Goal: Task Accomplishment & Management: Manage account settings

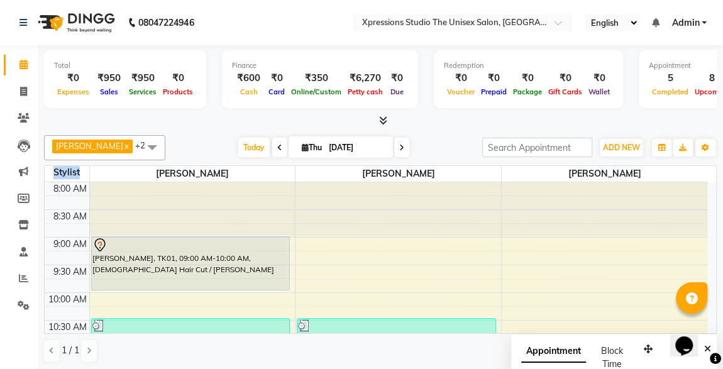
scroll to position [457, 0]
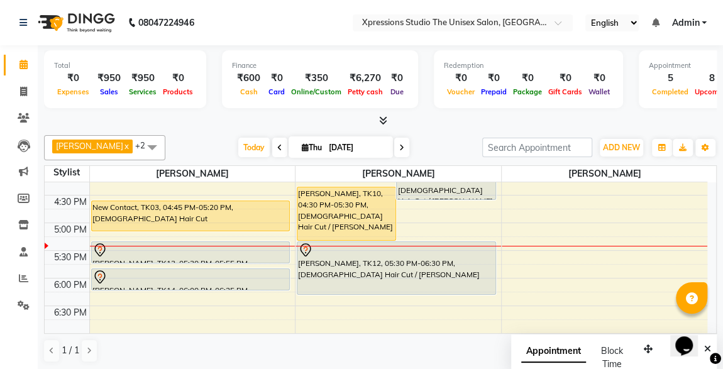
click at [441, 102] on div "Redemption ₹0 Voucher ₹0 Prepaid ₹0 Package ₹0 Gift Cards ₹0 Wallet" at bounding box center [528, 79] width 189 height 58
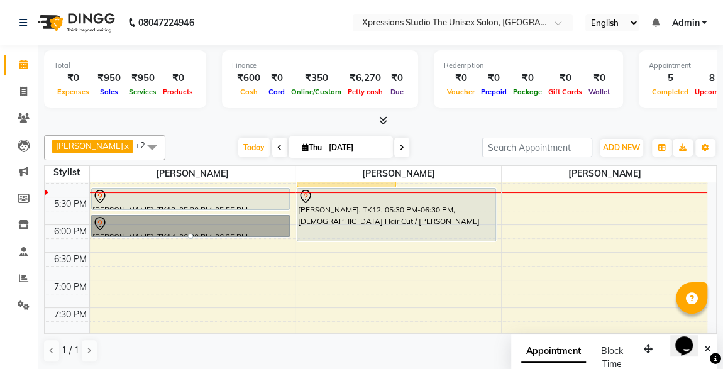
scroll to position [443, 0]
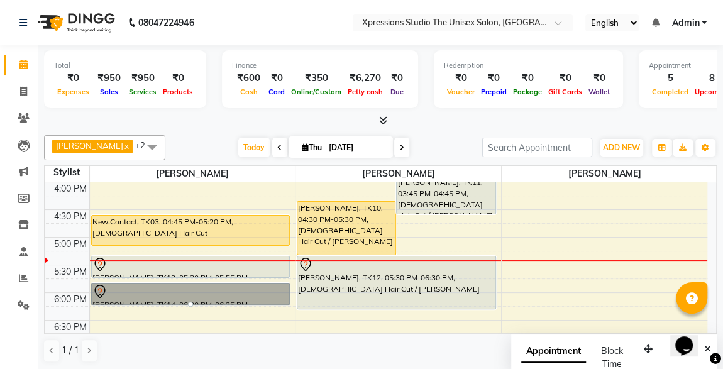
click at [672, 127] on div at bounding box center [380, 120] width 673 height 13
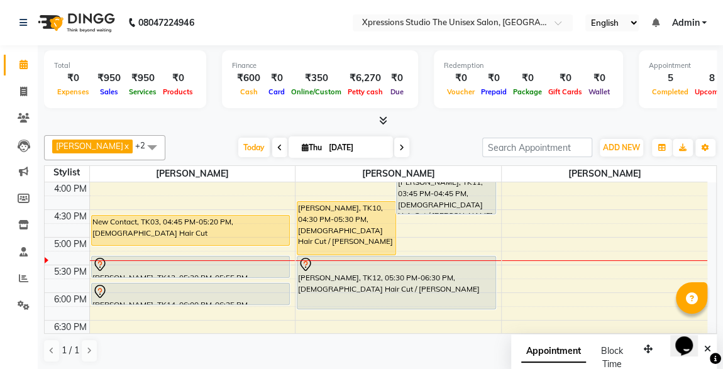
click at [333, 235] on div "[PERSON_NAME], TK10, 04:30 PM-05:30 PM, [DEMOGRAPHIC_DATA] Hair Cut / [PERSON_N…" at bounding box center [346, 228] width 98 height 53
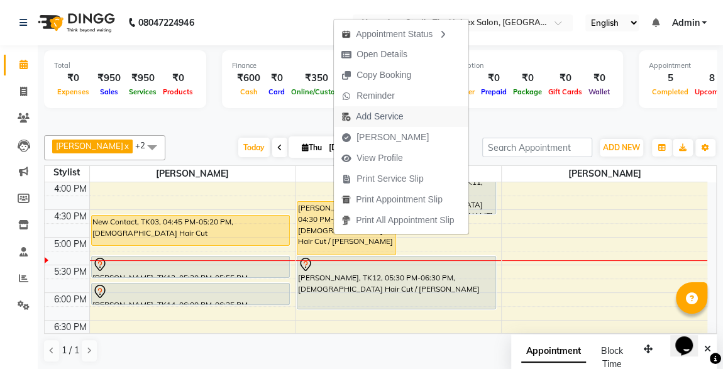
click at [373, 113] on span "Add Service" at bounding box center [379, 116] width 47 height 13
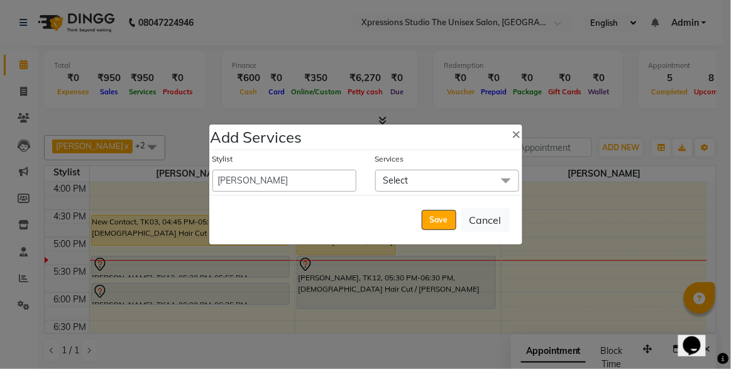
click at [441, 173] on span "Select" at bounding box center [447, 181] width 144 height 22
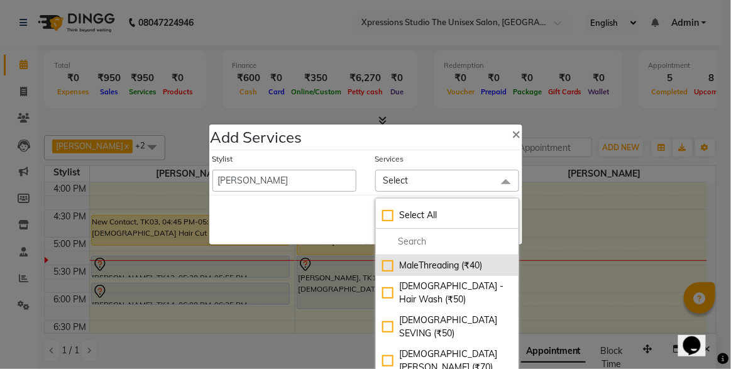
click at [384, 263] on div "MaleThreading (₹40)" at bounding box center [447, 265] width 130 height 13
checkbox input "true"
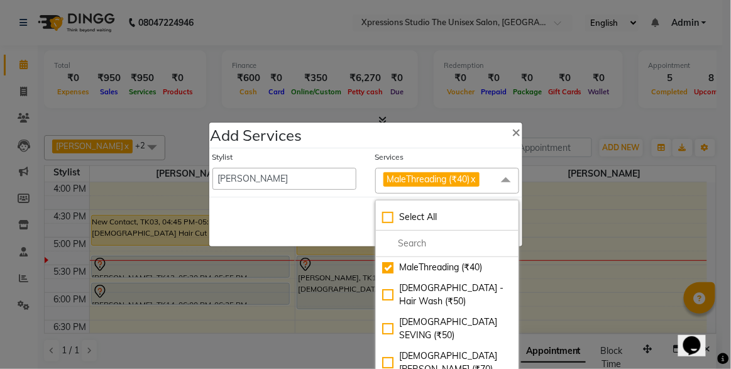
click at [450, 155] on div "Services" at bounding box center [447, 160] width 144 height 16
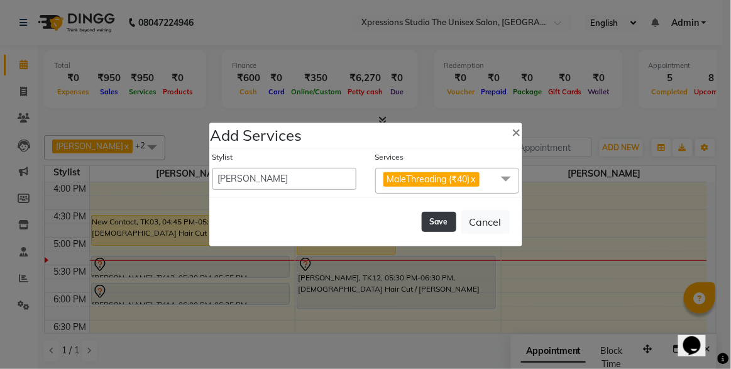
click at [445, 223] on button "Save" at bounding box center [439, 222] width 35 height 20
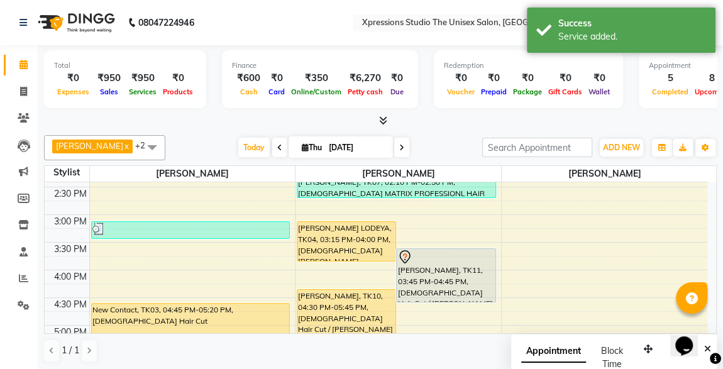
scroll to position [353, 0]
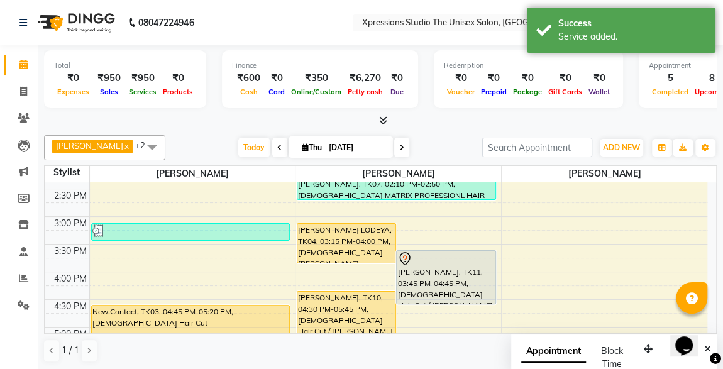
click at [353, 235] on div "[PERSON_NAME] LODEYA, TK04, 03:15 PM-04:00 PM, [DEMOGRAPHIC_DATA] [PERSON_NAME]…" at bounding box center [346, 243] width 98 height 39
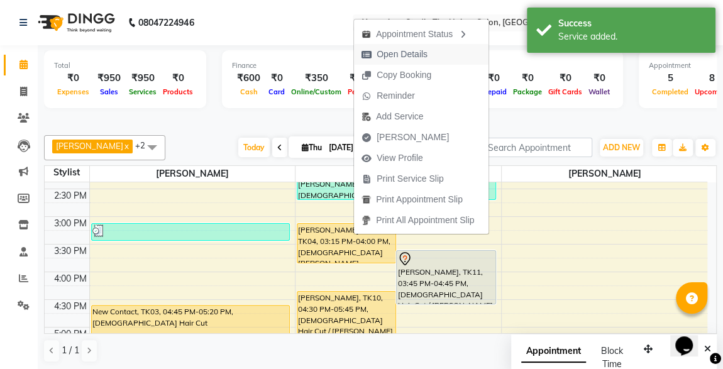
click at [406, 52] on span "Open Details" at bounding box center [402, 54] width 51 height 13
select select "1"
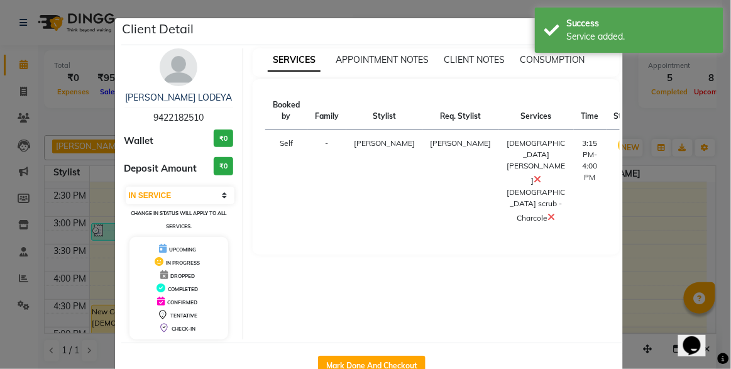
click at [391, 353] on div "Mark Done And Checkout" at bounding box center [372, 366] width 502 height 46
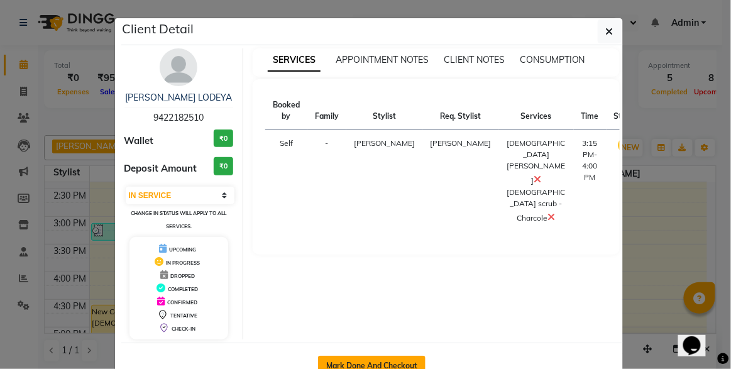
click at [391, 359] on button "Mark Done And Checkout" at bounding box center [372, 366] width 108 height 20
select select "service"
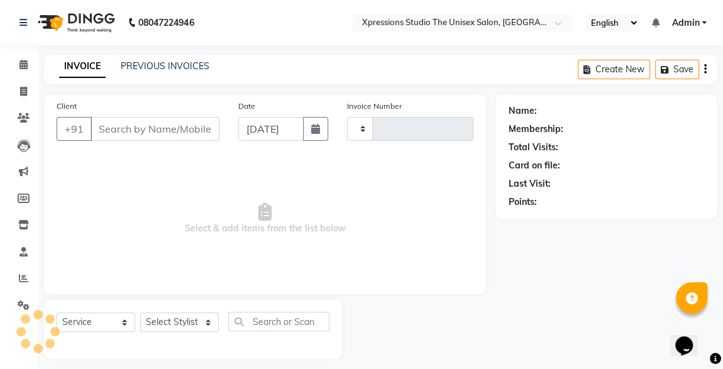
type input "4547"
select select "7003"
type input "9422182510"
select select "57588"
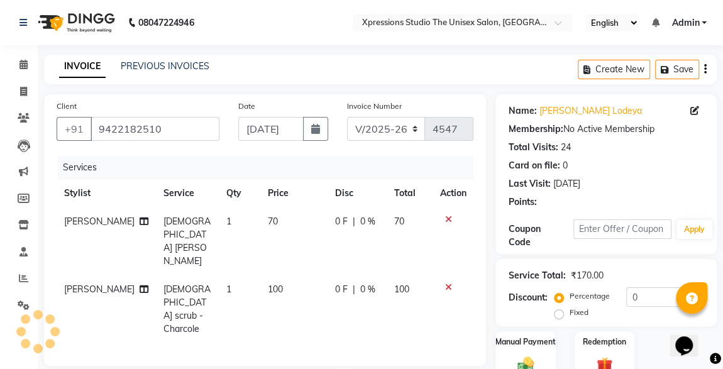
scroll to position [161, 0]
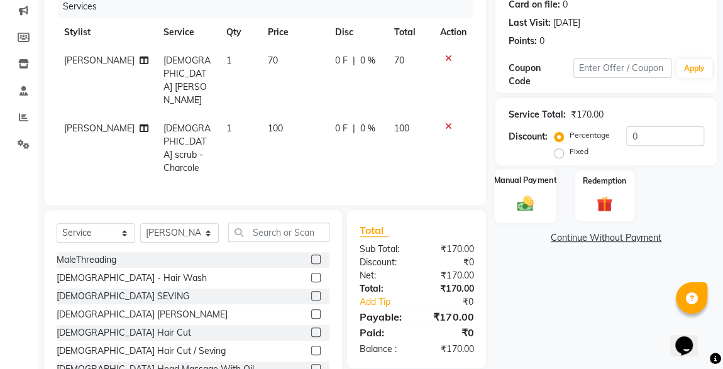
click at [521, 204] on img at bounding box center [525, 203] width 27 height 19
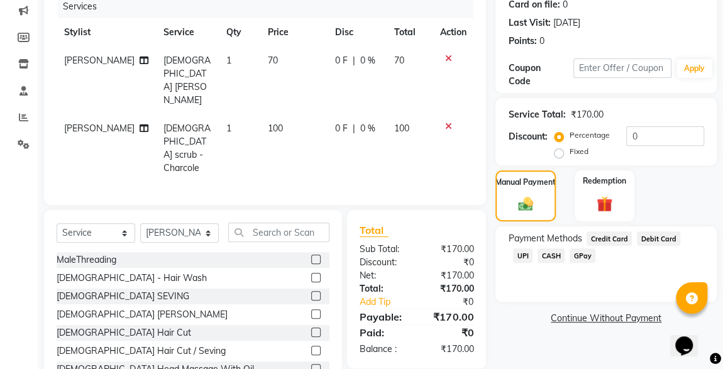
click at [538, 253] on span "CASH" at bounding box center [551, 255] width 27 height 14
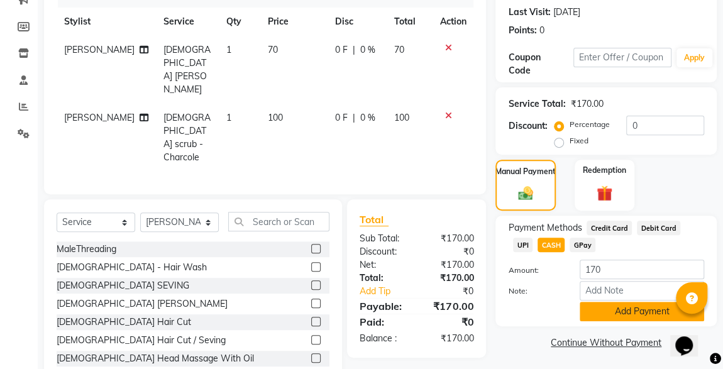
click at [640, 319] on button "Add Payment" at bounding box center [642, 311] width 125 height 19
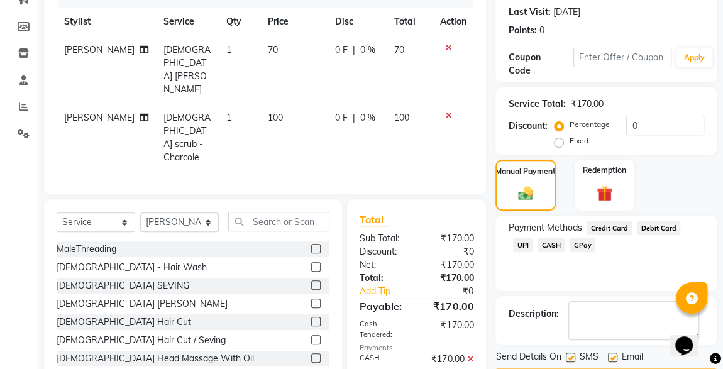
scroll to position [208, 0]
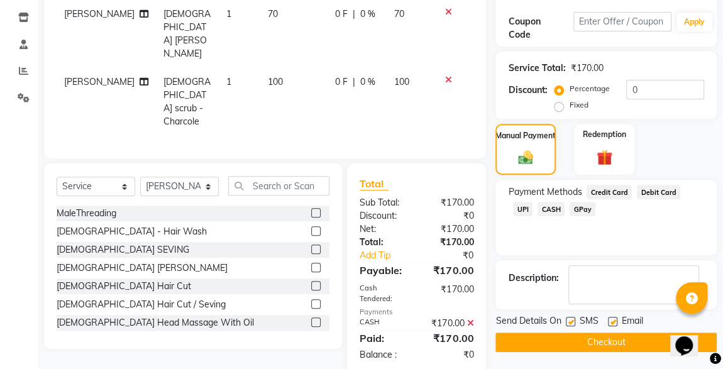
click at [573, 320] on label at bounding box center [570, 321] width 9 height 9
click at [573, 320] on input "checkbox" at bounding box center [570, 322] width 8 height 8
checkbox input "false"
click at [597, 341] on button "Checkout" at bounding box center [606, 342] width 221 height 19
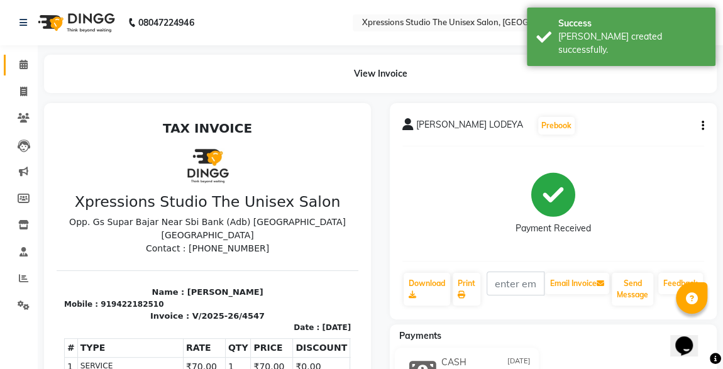
click at [26, 63] on icon at bounding box center [23, 64] width 8 height 9
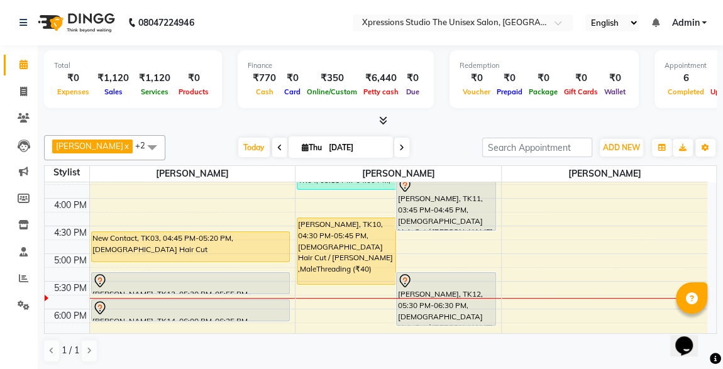
scroll to position [421, 0]
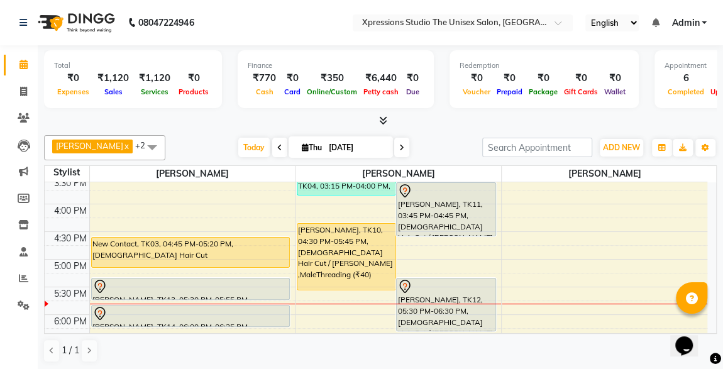
click at [337, 261] on div "[PERSON_NAME], TK10, 04:30 PM-05:45 PM, [DEMOGRAPHIC_DATA] Hair Cut / [PERSON_N…" at bounding box center [346, 257] width 98 height 66
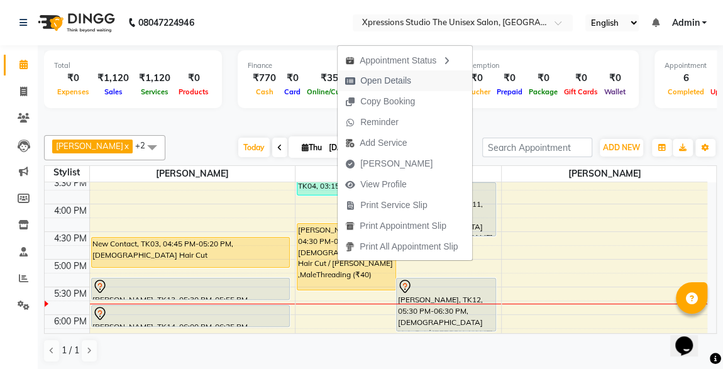
click at [377, 79] on span "Open Details" at bounding box center [385, 80] width 51 height 13
select select "1"
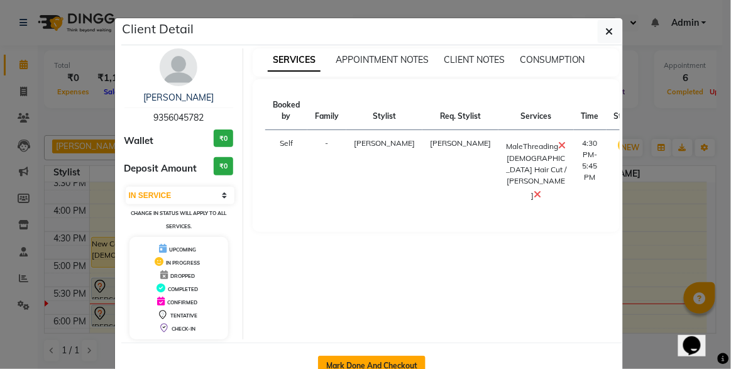
click at [365, 362] on button "Mark Done And Checkout" at bounding box center [372, 366] width 108 height 20
select select "service"
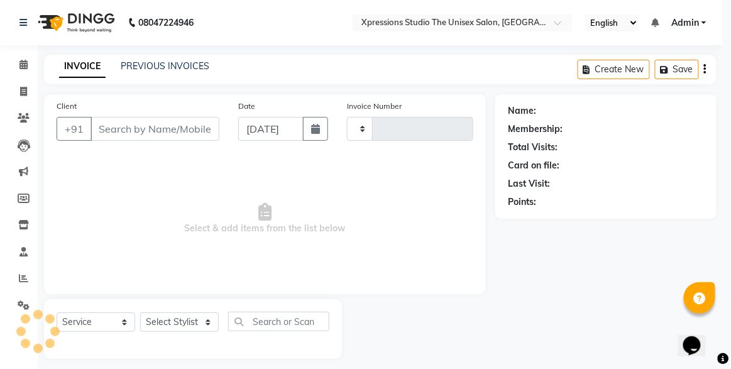
type input "4548"
select select "7003"
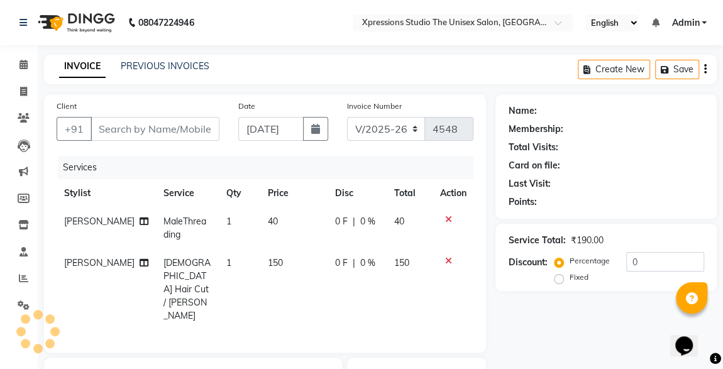
type input "9356045782"
select select "57588"
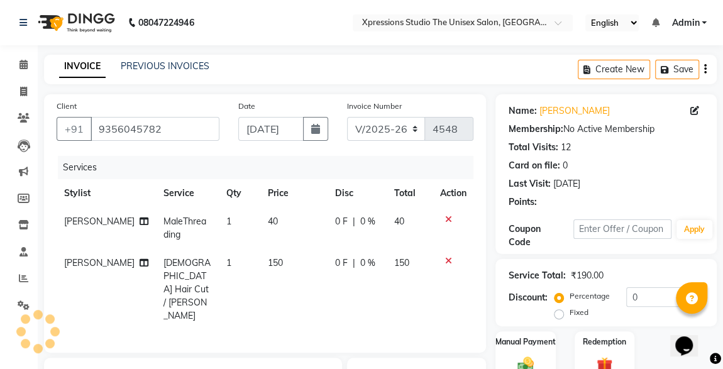
scroll to position [161, 0]
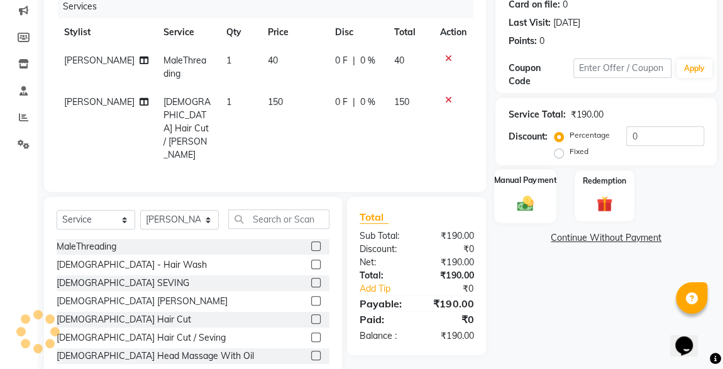
click at [540, 202] on div "Manual Payment" at bounding box center [525, 195] width 62 height 53
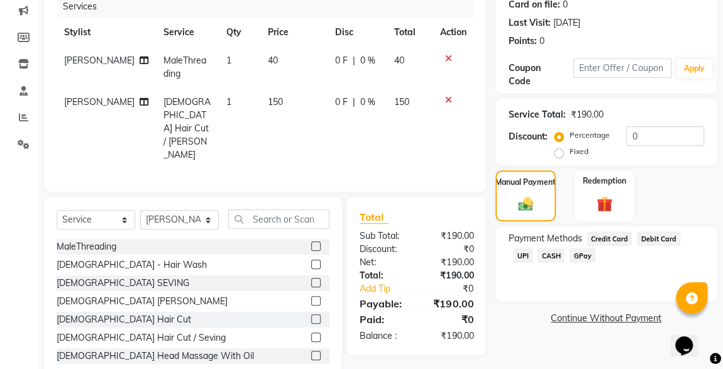
click at [525, 269] on div "Payment Methods Credit Card Debit Card UPI CASH GPay" at bounding box center [606, 263] width 221 height 75
click at [538, 259] on span "CASH" at bounding box center [551, 255] width 27 height 14
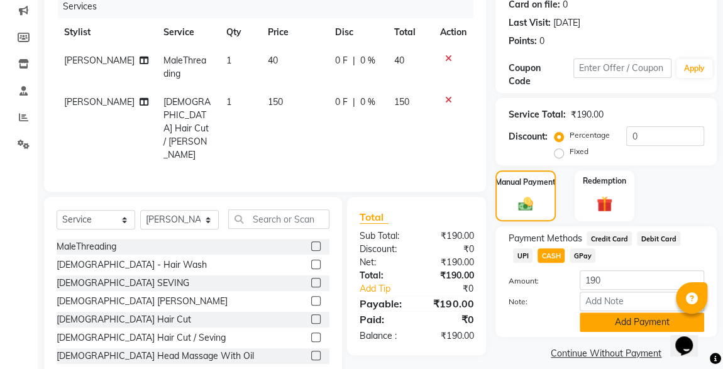
click at [612, 326] on button "Add Payment" at bounding box center [642, 322] width 125 height 19
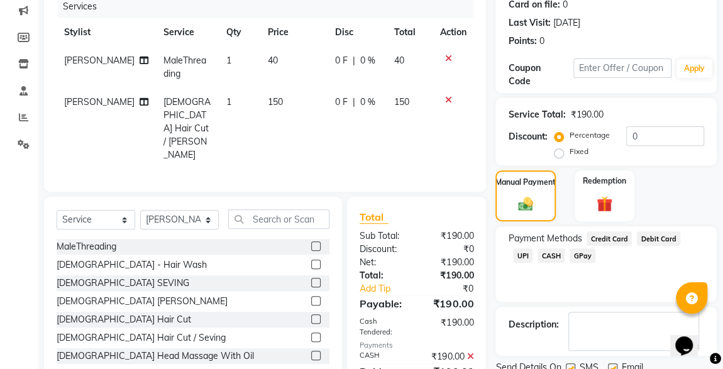
scroll to position [208, 0]
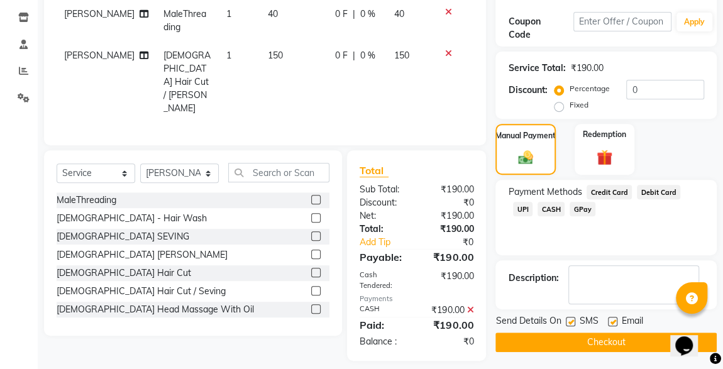
click at [570, 323] on label at bounding box center [570, 321] width 9 height 9
click at [570, 323] on input "checkbox" at bounding box center [570, 322] width 8 height 8
checkbox input "false"
click at [600, 343] on button "Checkout" at bounding box center [606, 342] width 221 height 19
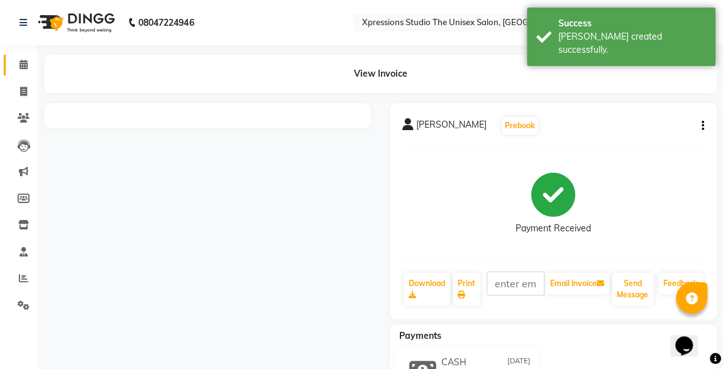
click at [24, 69] on icon at bounding box center [23, 64] width 8 height 9
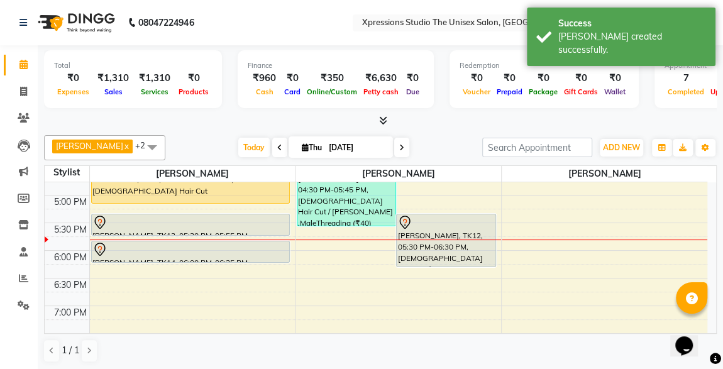
scroll to position [487, 0]
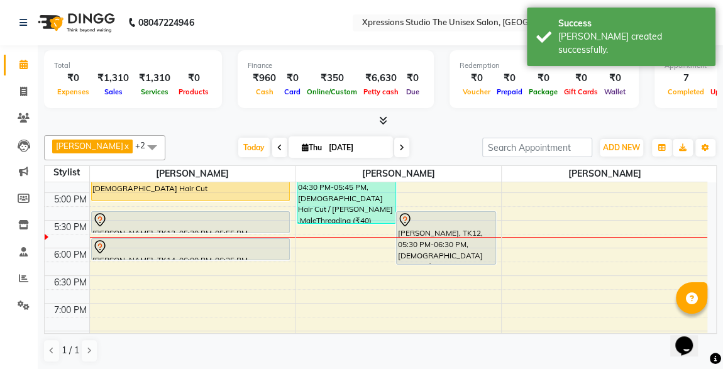
click at [694, 289] on td at bounding box center [398, 296] width 618 height 14
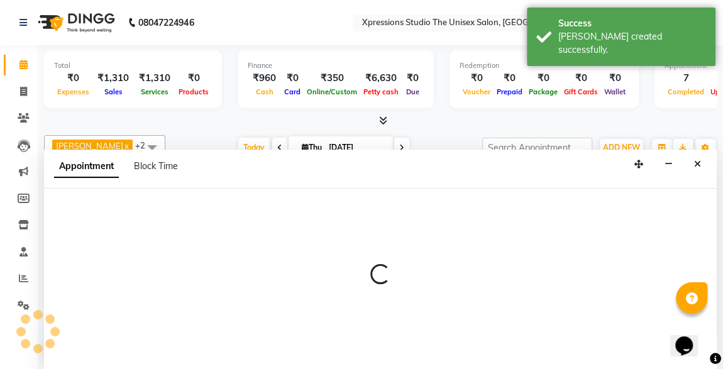
scroll to position [0, 0]
select select "57589"
select select "1110"
select select "tentative"
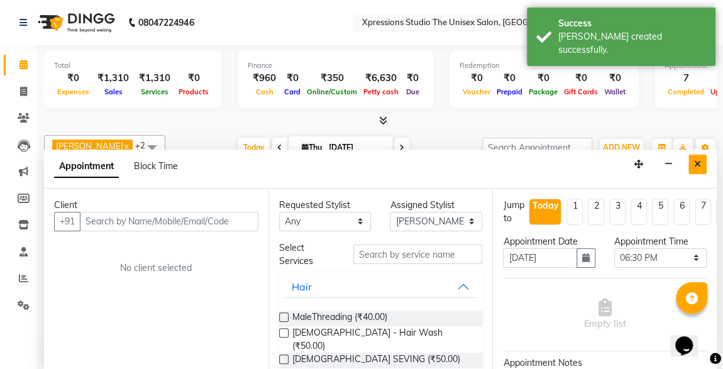
click at [691, 170] on button "Close" at bounding box center [698, 164] width 18 height 19
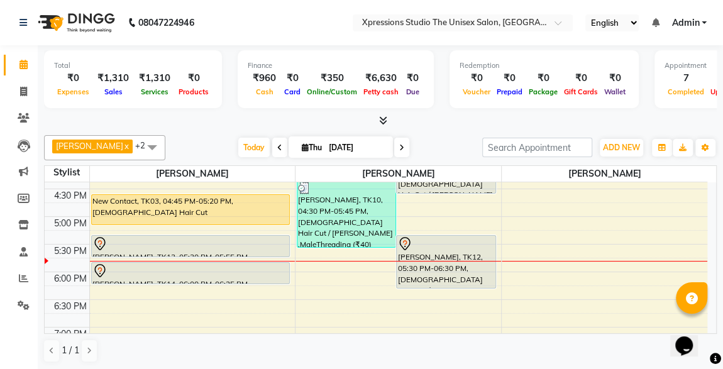
scroll to position [466, 0]
